Goal: Task Accomplishment & Management: Manage account settings

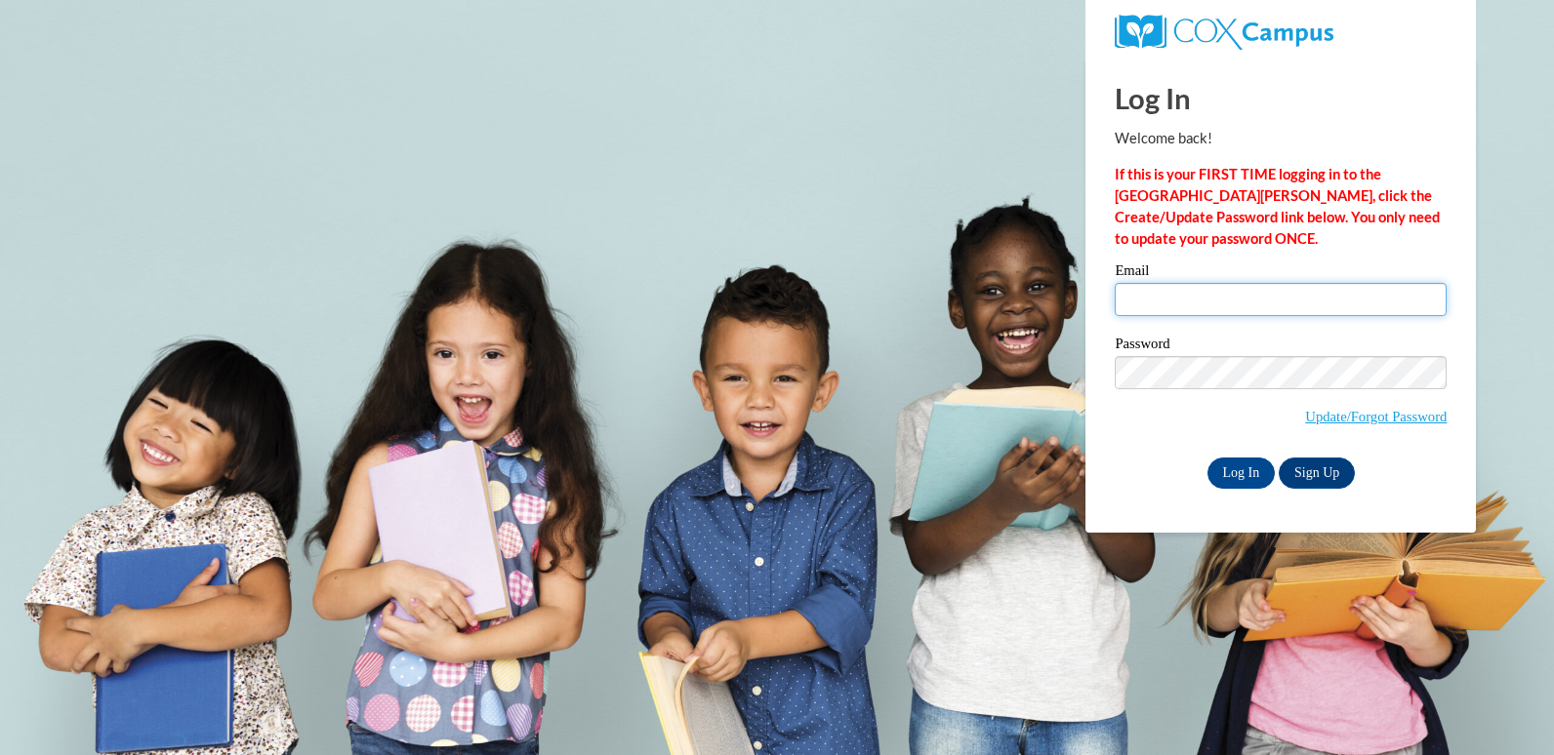
click at [1196, 306] on input "Email" at bounding box center [1281, 299] width 332 height 33
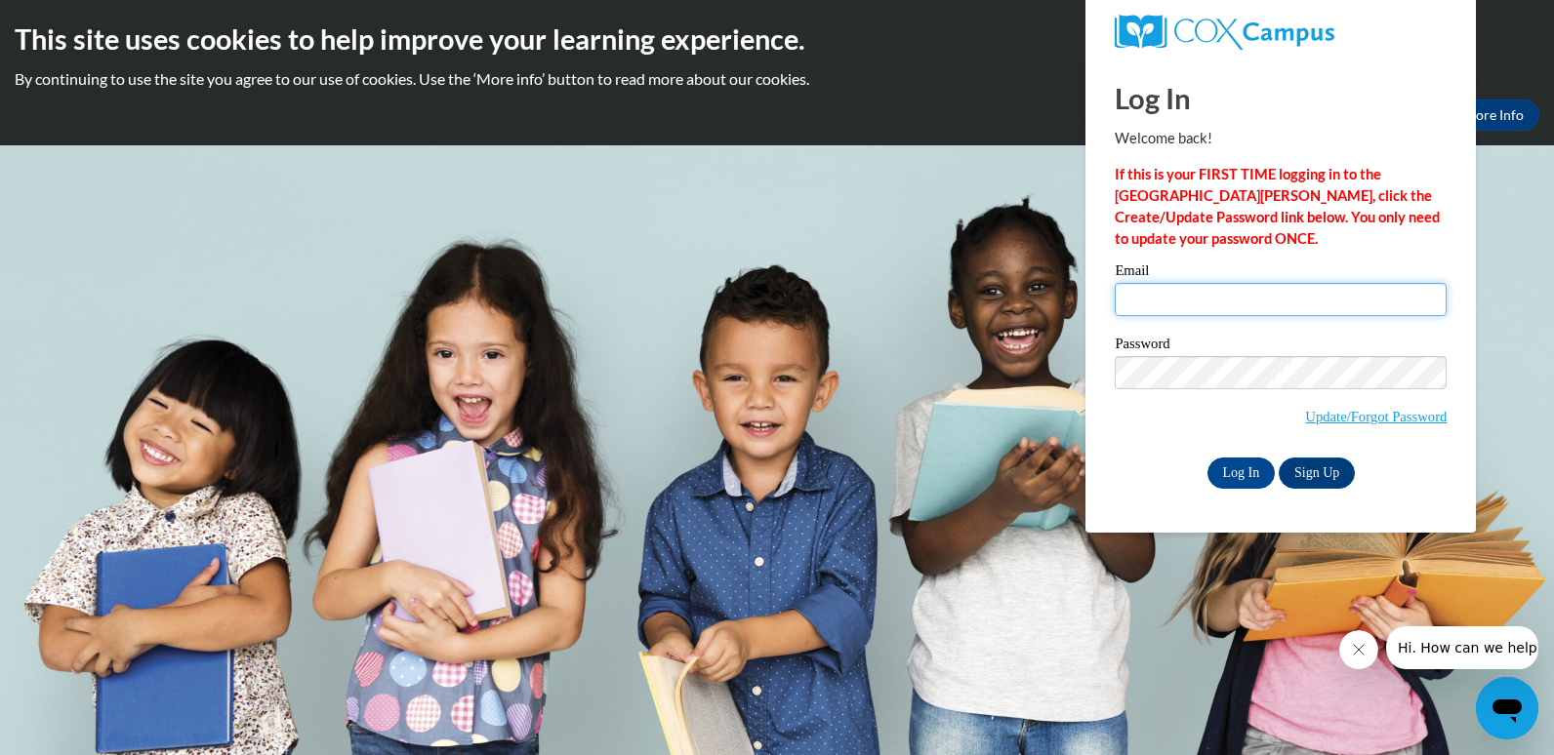
click at [1175, 293] on input "Email" at bounding box center [1281, 299] width 332 height 33
type input "[EMAIL_ADDRESS][DOMAIN_NAME]"
click at [1257, 469] on input "Log In" at bounding box center [1241, 473] width 68 height 31
click at [1262, 484] on input "Log In" at bounding box center [1241, 473] width 68 height 31
click at [1230, 471] on input "Log In" at bounding box center [1241, 473] width 68 height 31
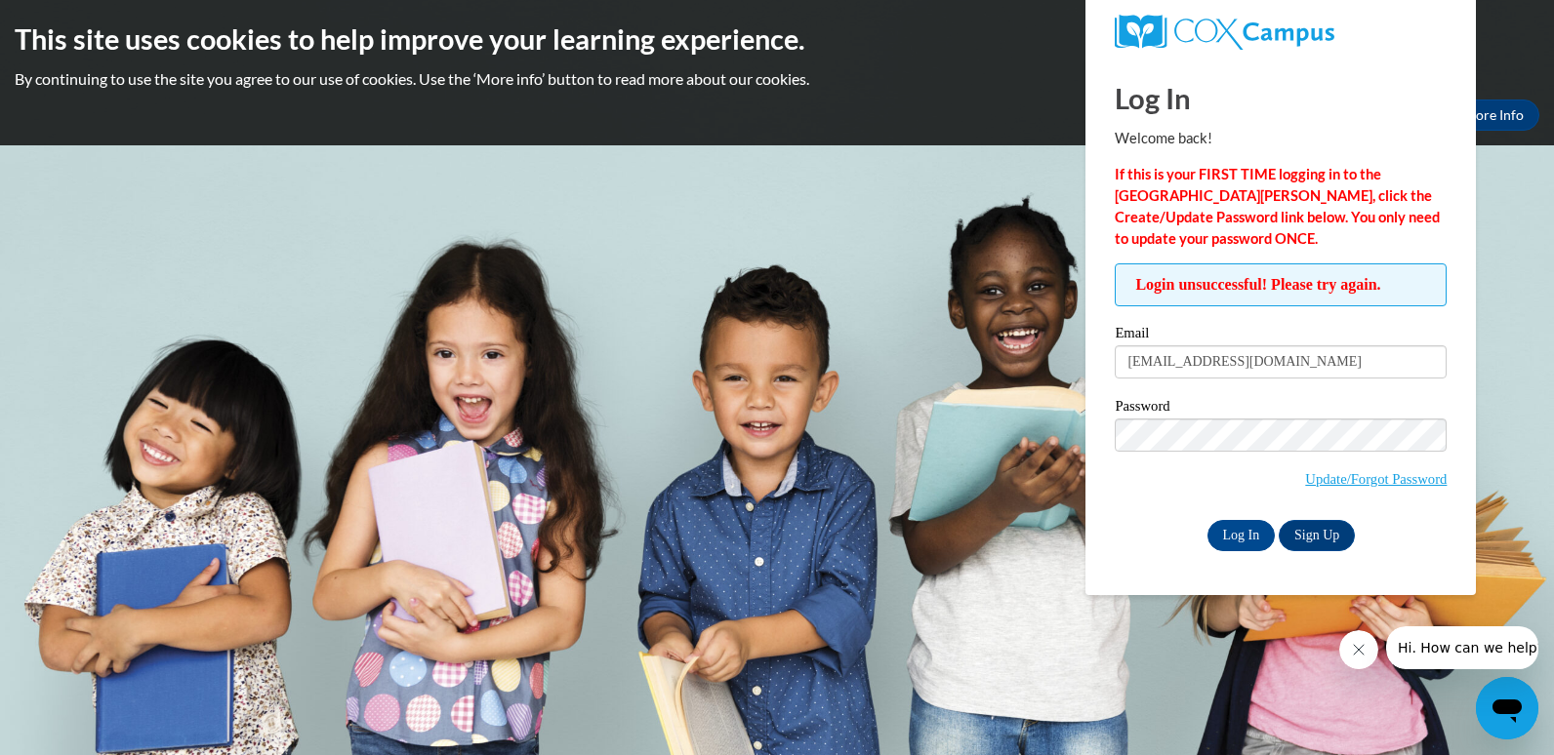
click at [1167, 516] on div "Email dominica.atherringtonacademy@gmail.com Password Update/Forgot Password Lo…" at bounding box center [1281, 438] width 332 height 224
click at [1339, 472] on link "Update/Forgot Password" at bounding box center [1376, 479] width 142 height 16
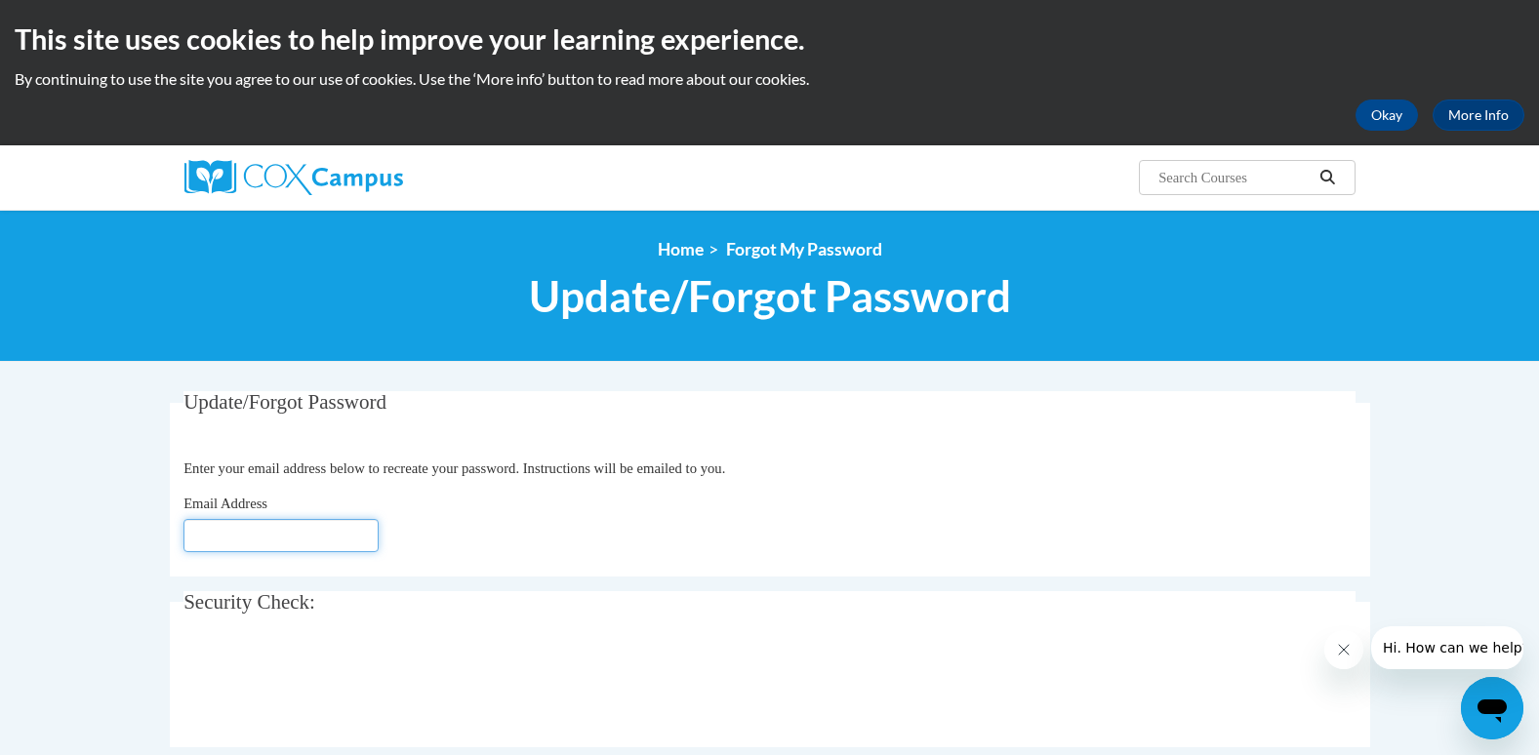
click at [249, 545] on input "Email Address" at bounding box center [280, 535] width 195 height 33
type input "[EMAIL_ADDRESS][DOMAIN_NAME]"
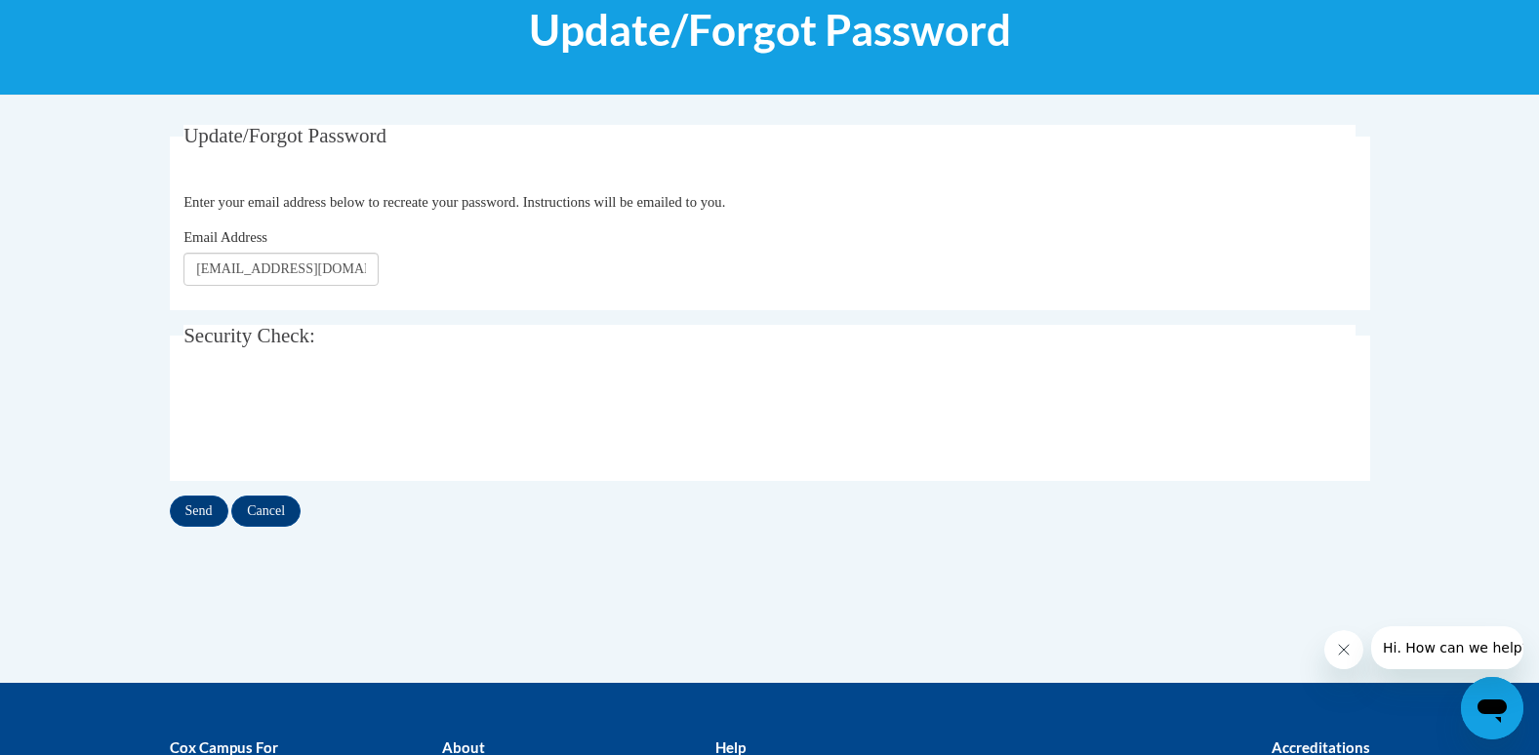
scroll to position [281, 0]
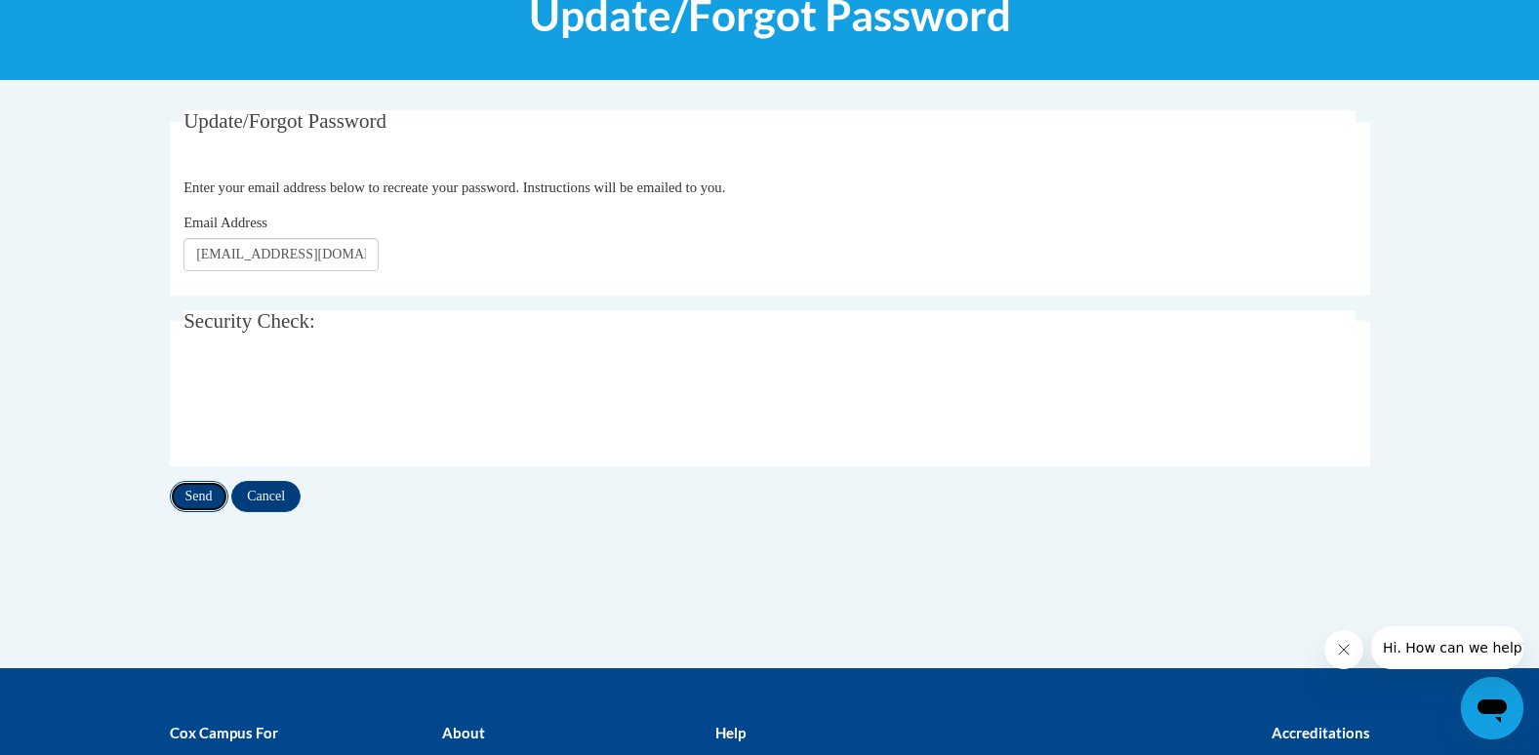
click at [212, 503] on input "Send" at bounding box center [199, 496] width 59 height 31
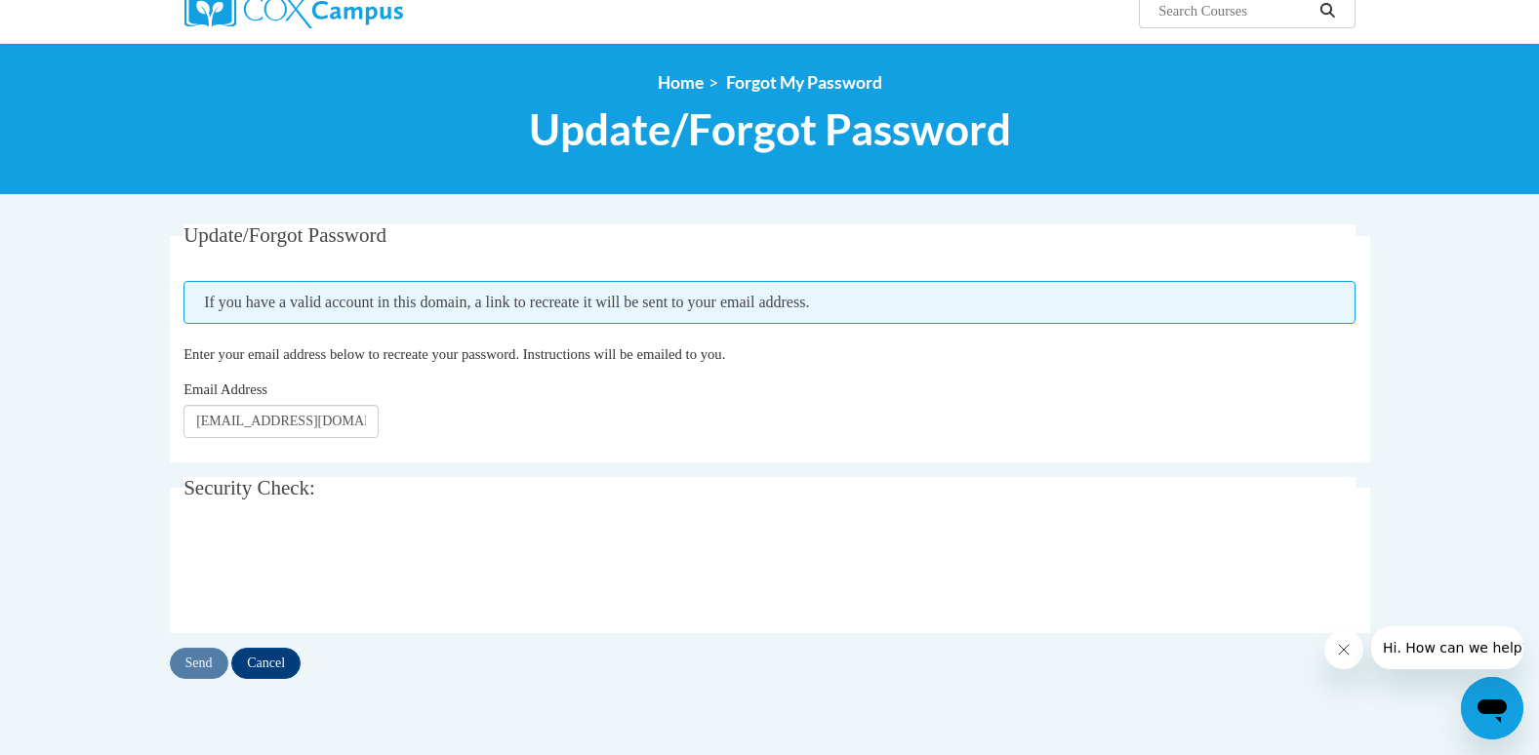
scroll to position [174, 0]
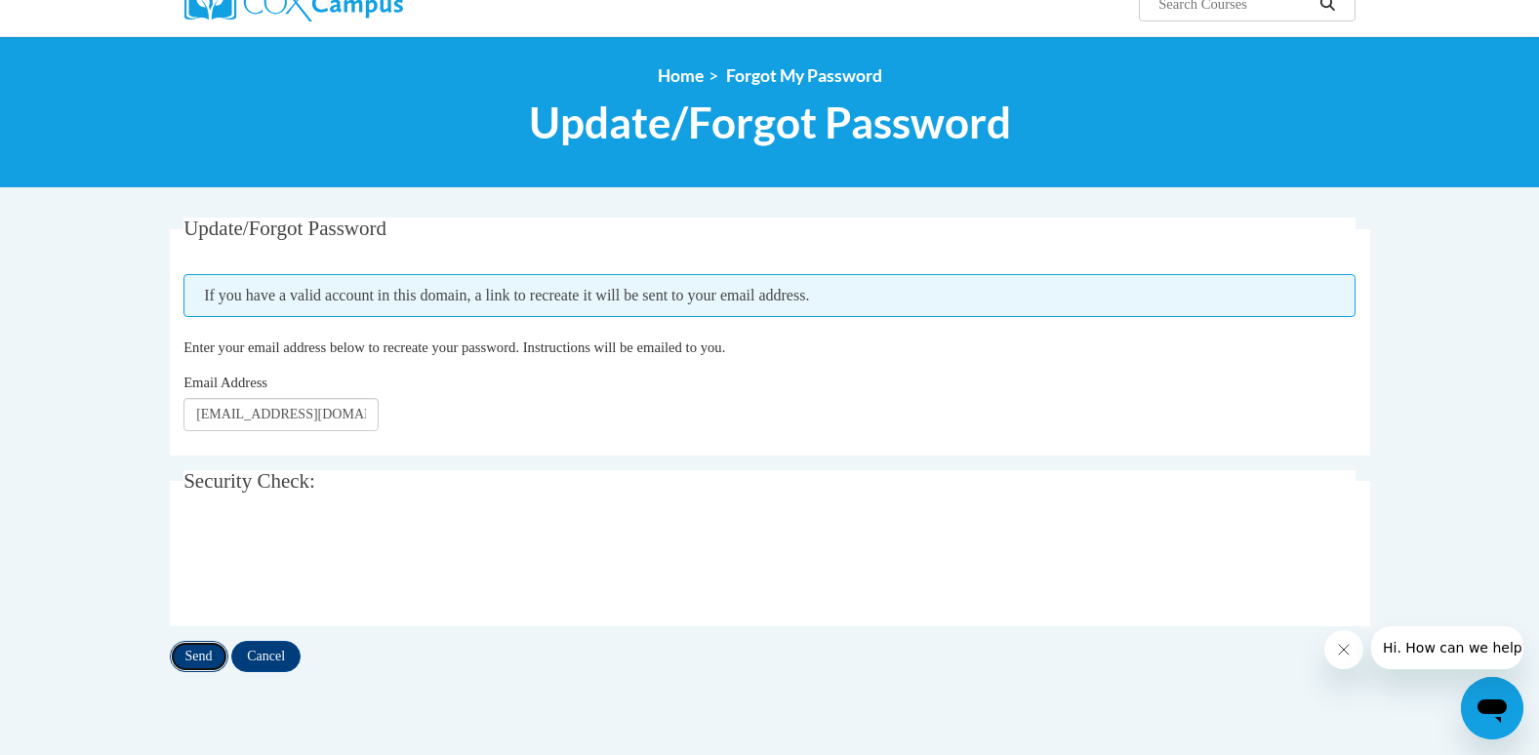
click at [196, 666] on input "Send" at bounding box center [199, 656] width 59 height 31
